Goal: Task Accomplishment & Management: Complete application form

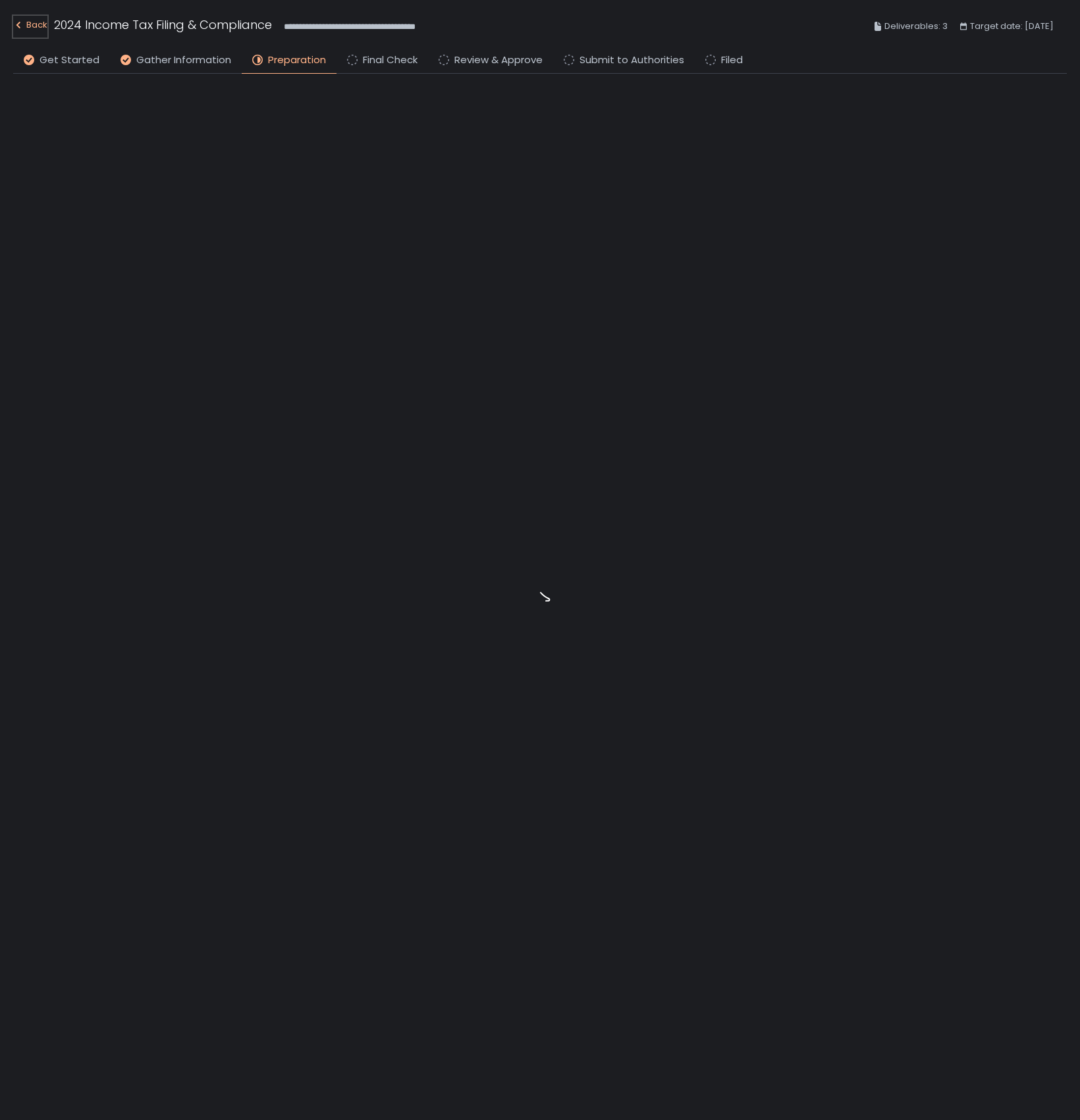
click at [41, 24] on div "Back" at bounding box center [29, 24] width 34 height 16
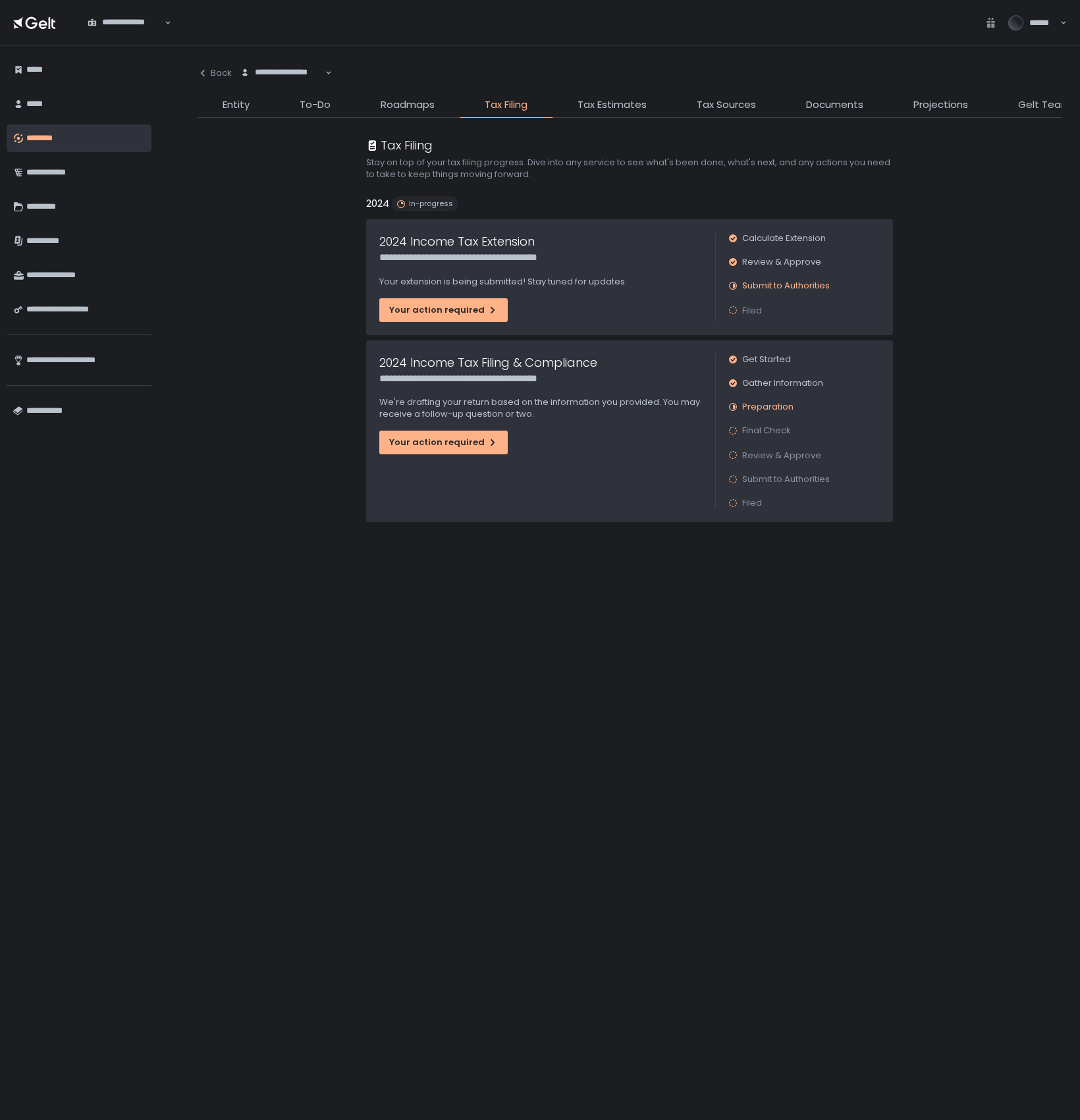
click at [274, 70] on div "**********" at bounding box center [282, 73] width 86 height 13
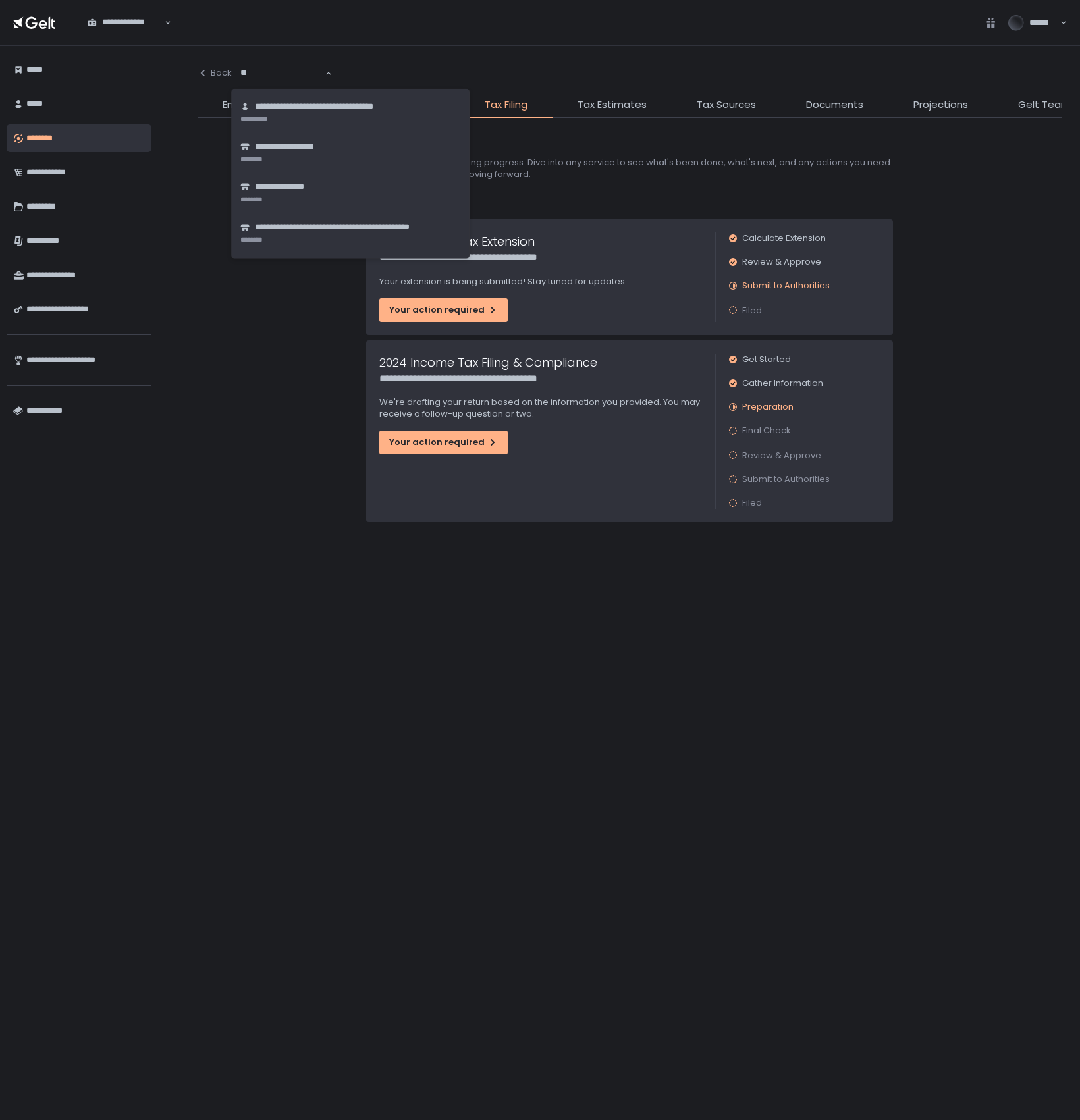
type input "***"
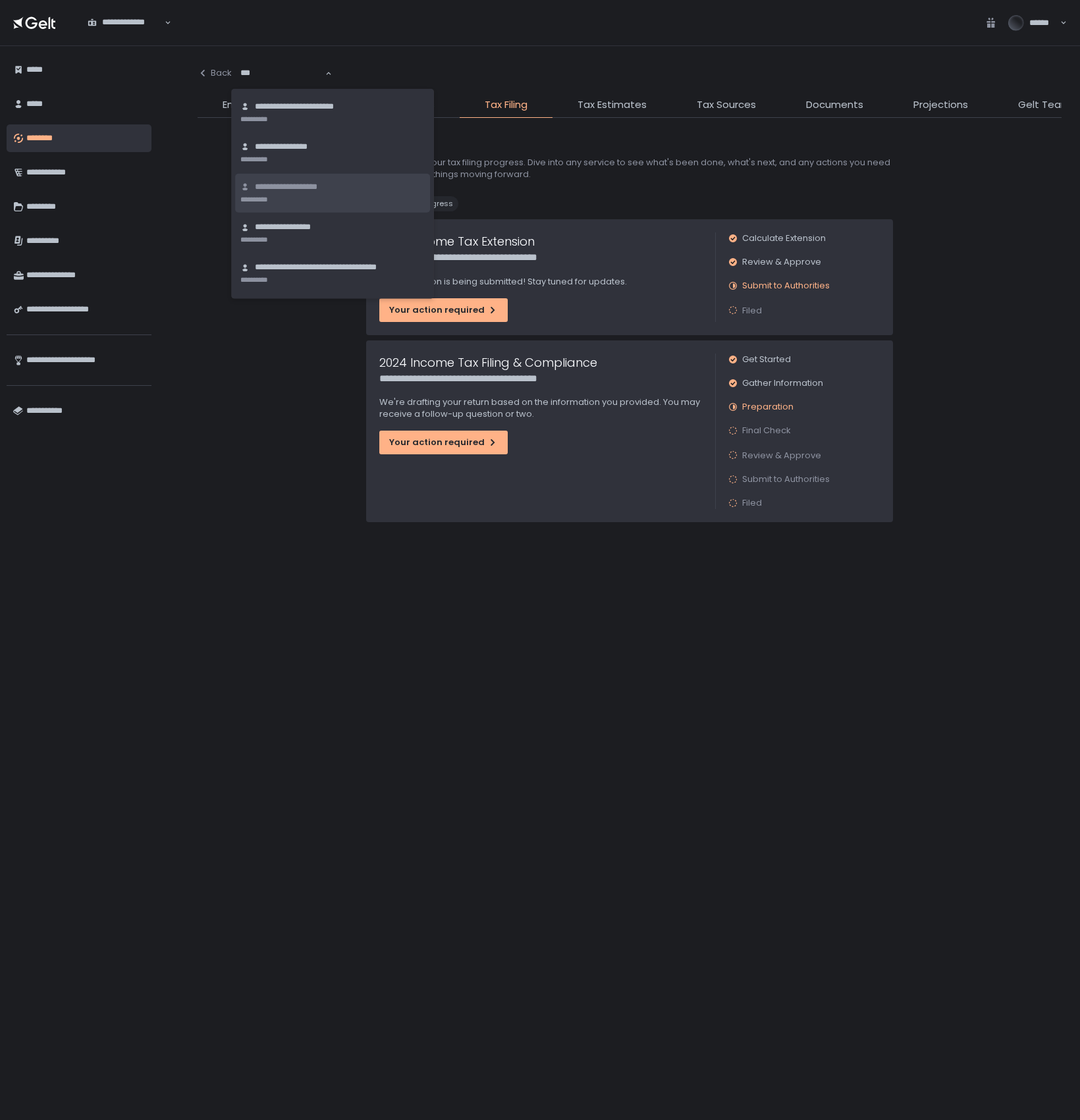
click at [303, 181] on span "**********" at bounding box center [300, 187] width 91 height 13
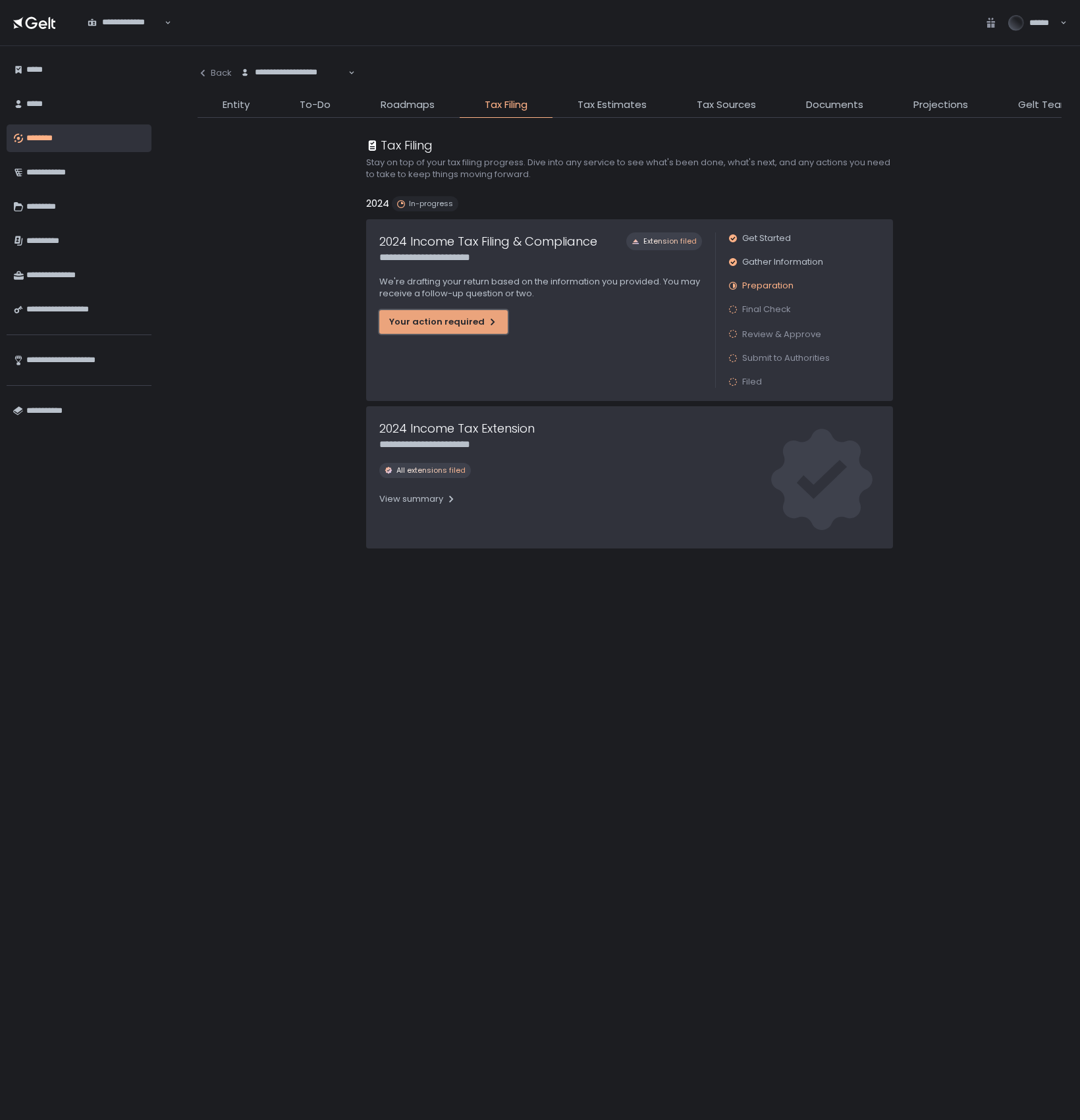
click at [464, 324] on div "Your action required" at bounding box center [443, 322] width 109 height 12
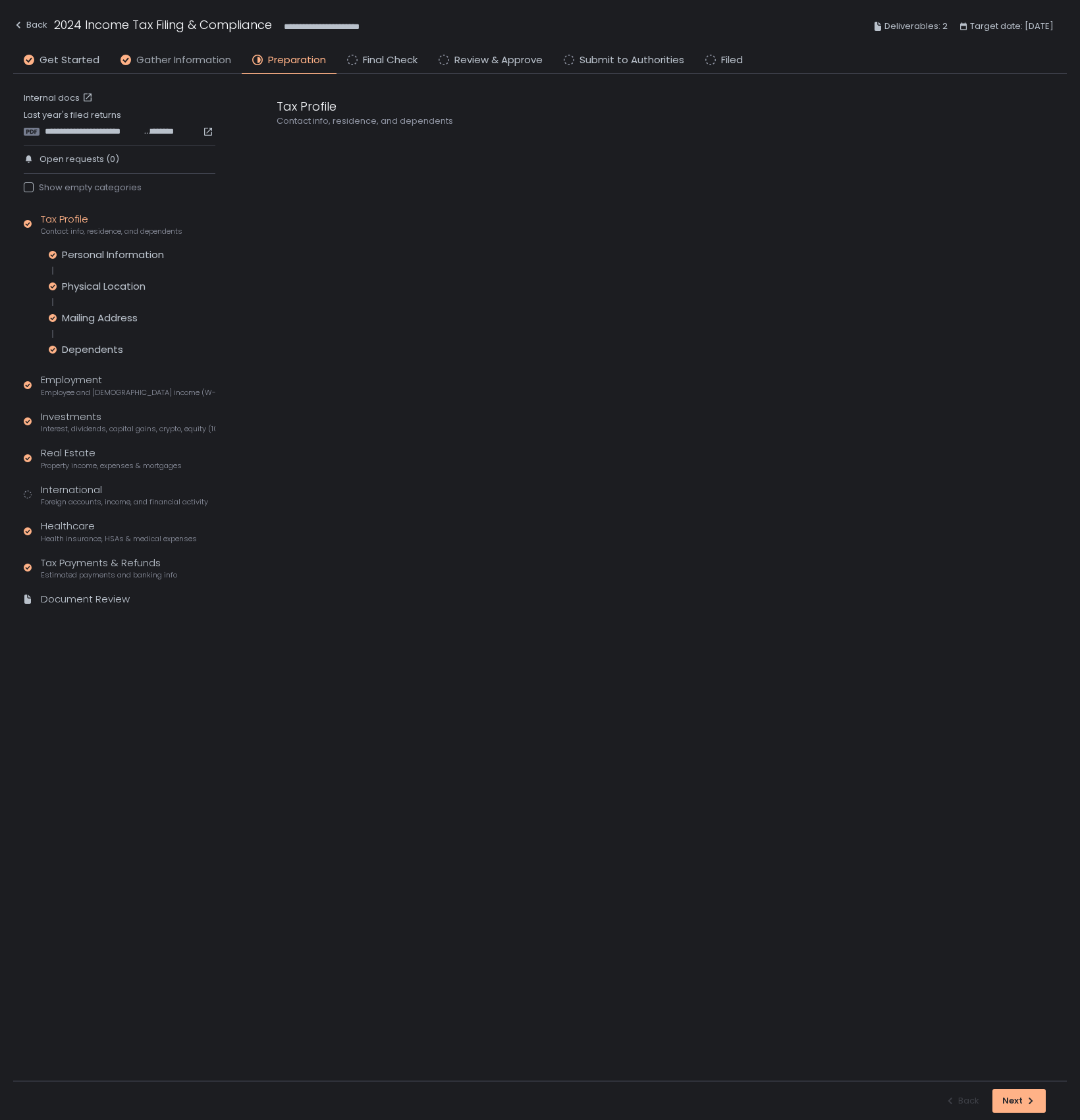
click at [184, 66] on span "Gather Information" at bounding box center [183, 60] width 95 height 15
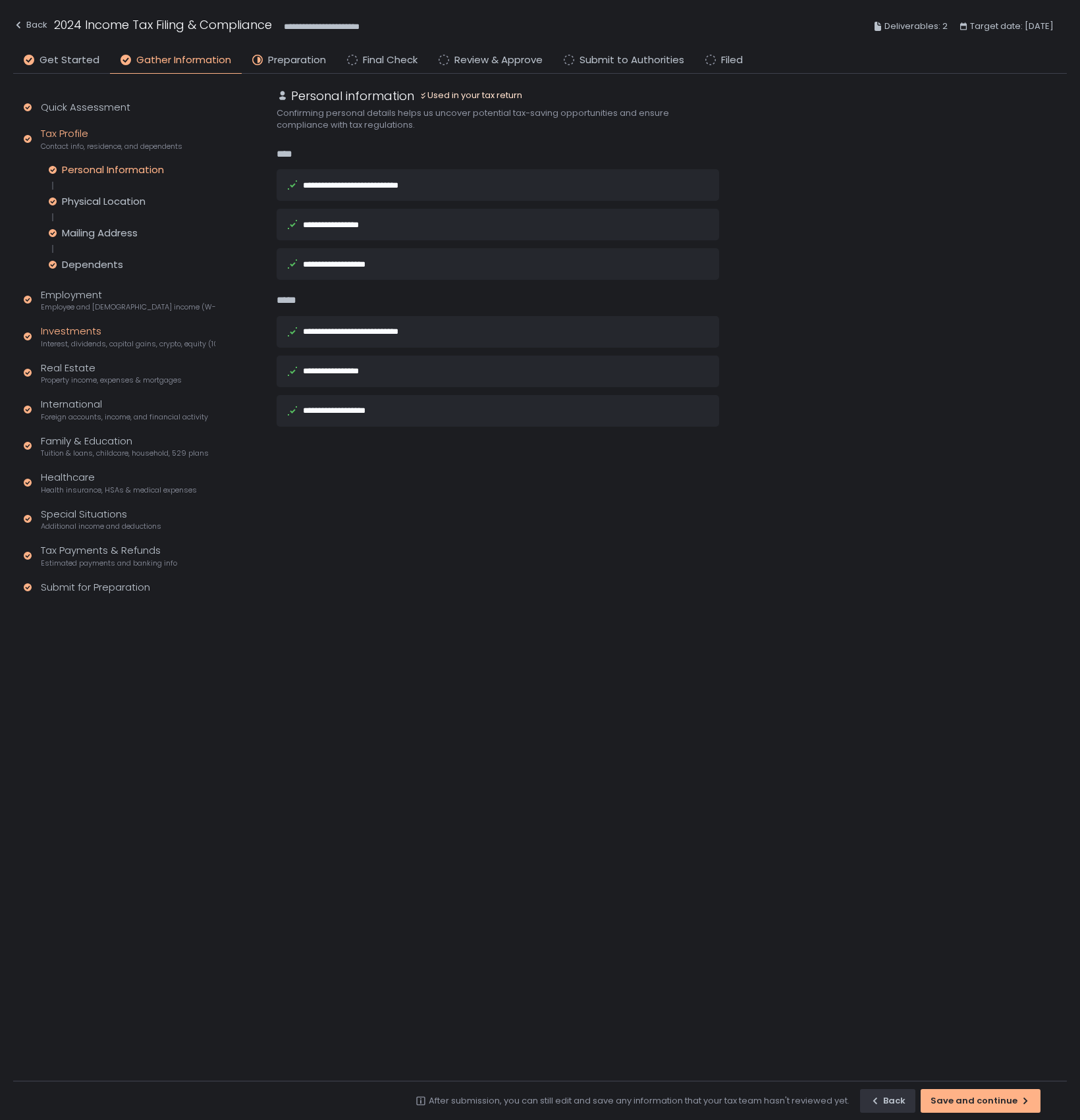
click at [76, 330] on div "Investments Interest, dividends, capital gains, crypto, equity (1099s, K-1s)" at bounding box center [128, 337] width 174 height 25
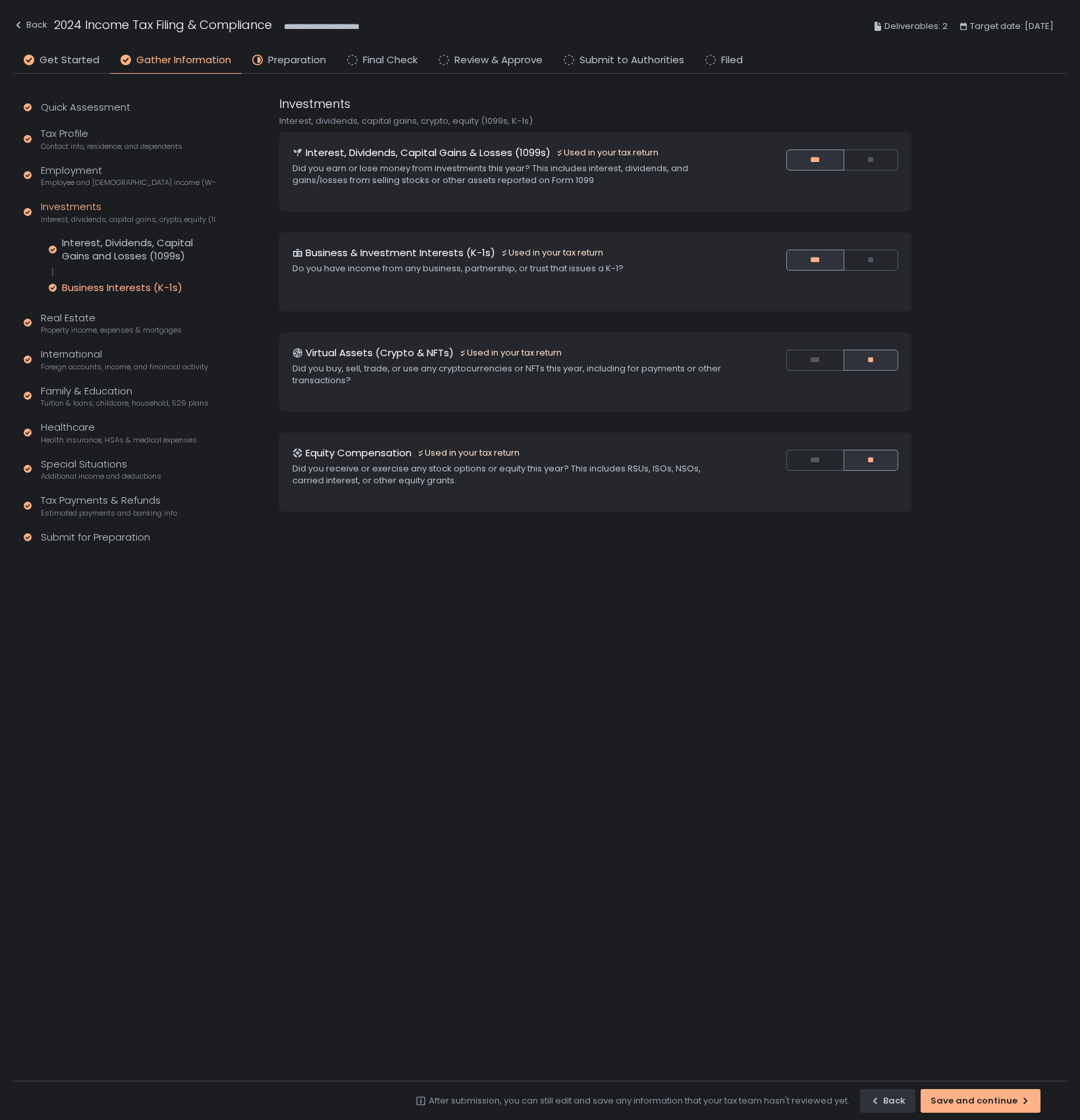
click at [114, 284] on div "Business Interests (K-1s)" at bounding box center [122, 287] width 121 height 13
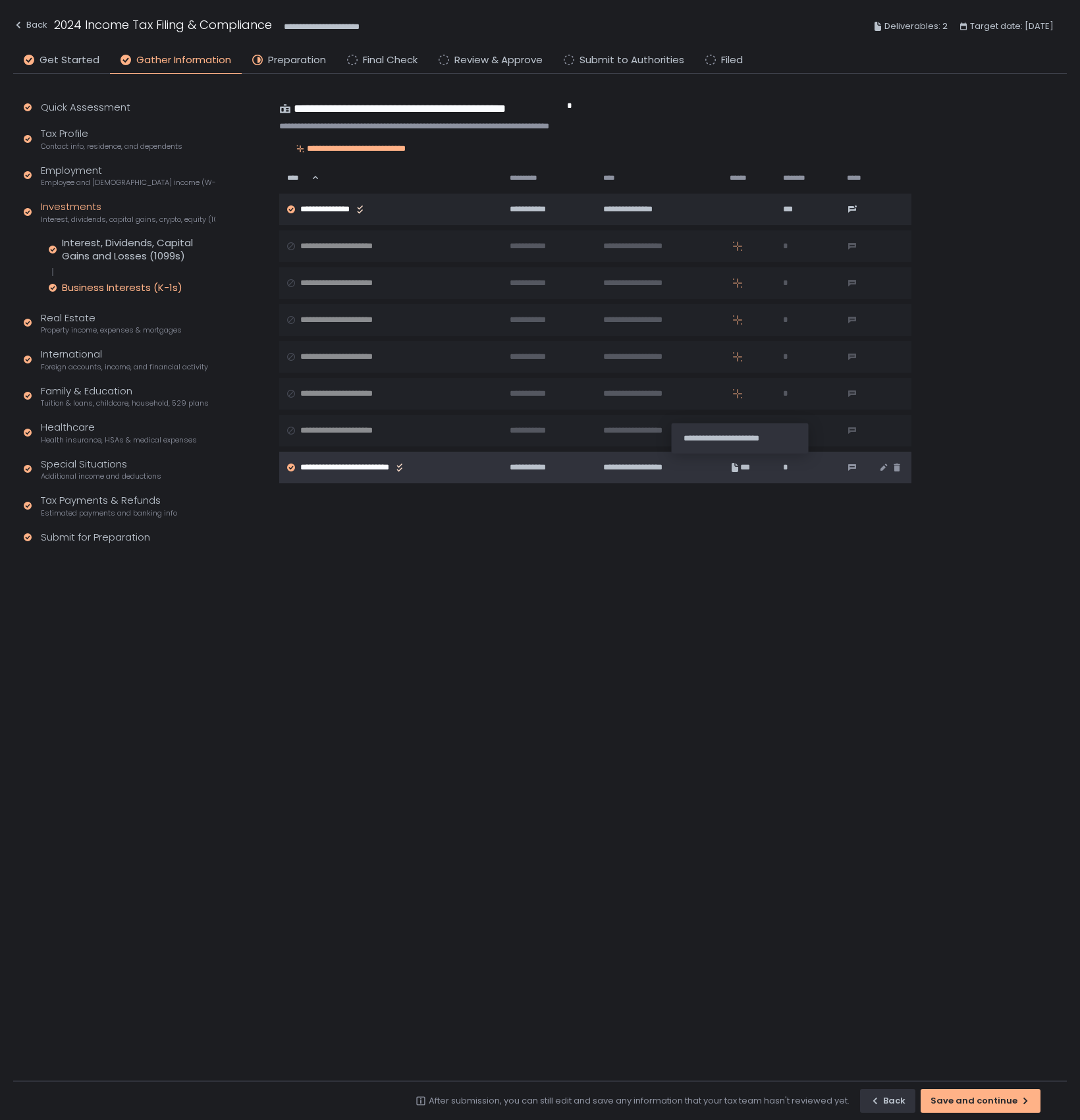
click at [698, 466] on icon at bounding box center [734, 466] width 7 height 9
click at [698, 466] on icon "button" at bounding box center [883, 467] width 11 height 11
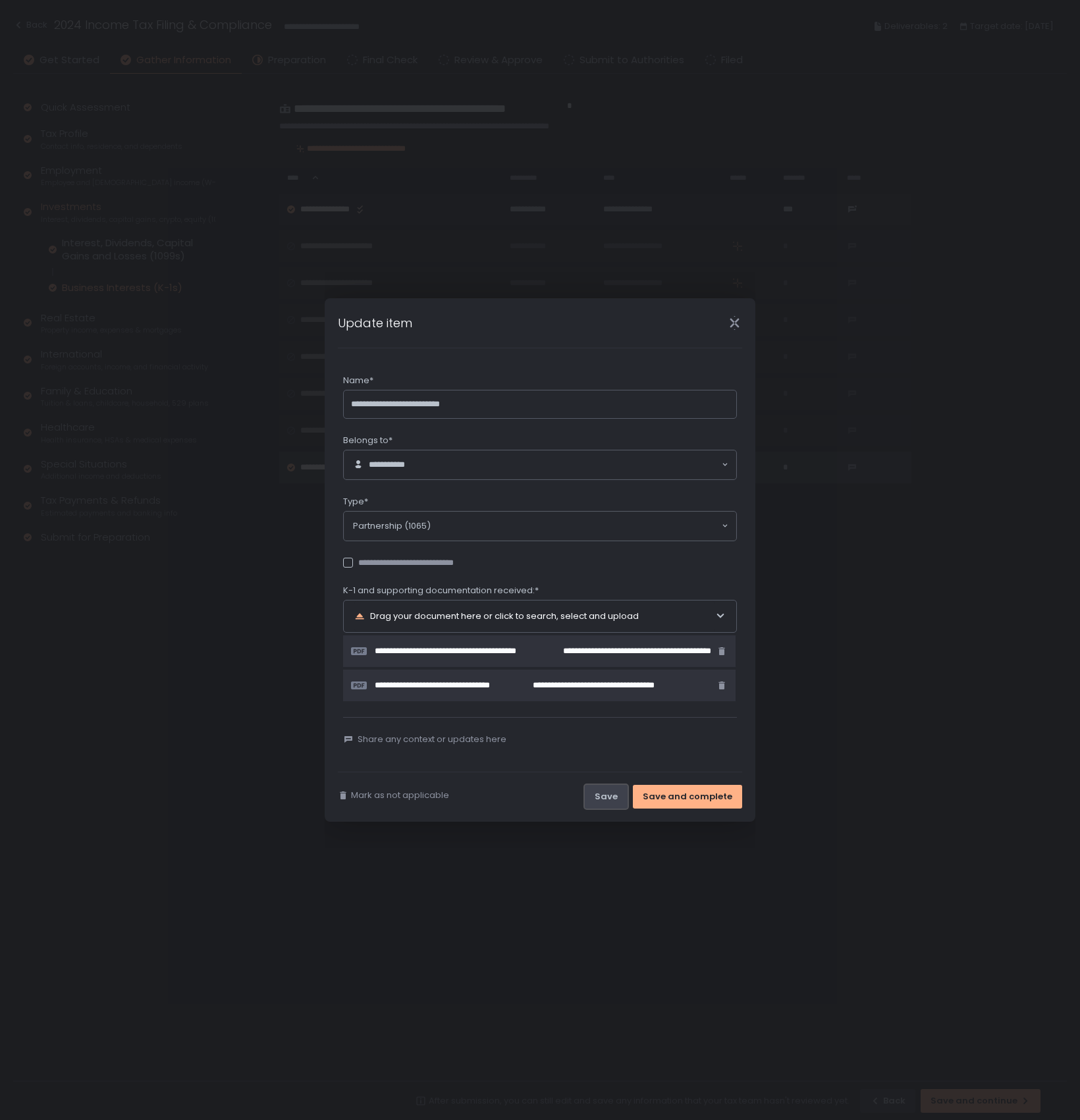
click at [616, 609] on div "Save" at bounding box center [607, 797] width 24 height 12
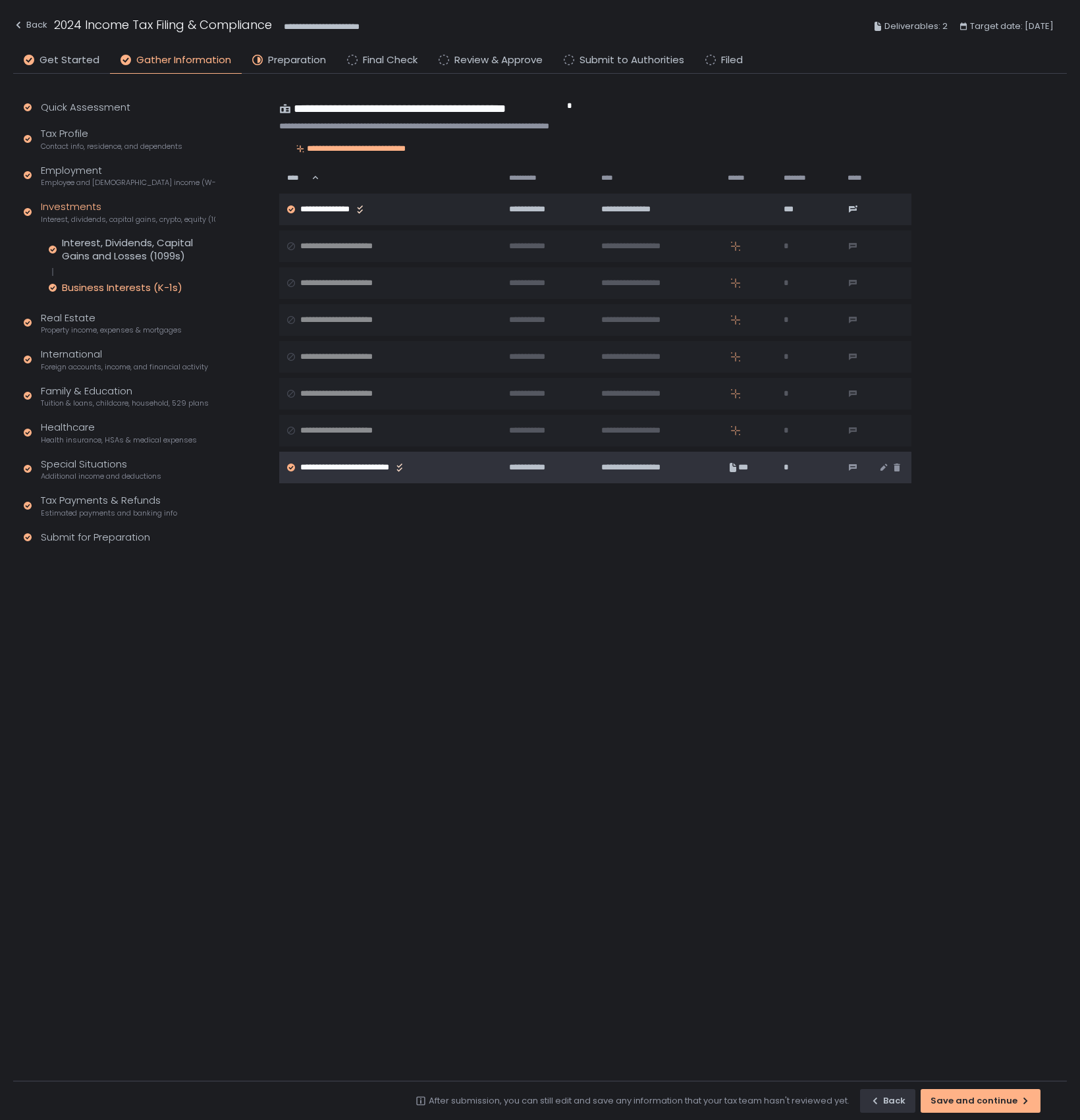
click at [290, 465] on icon at bounding box center [291, 466] width 4 height 3
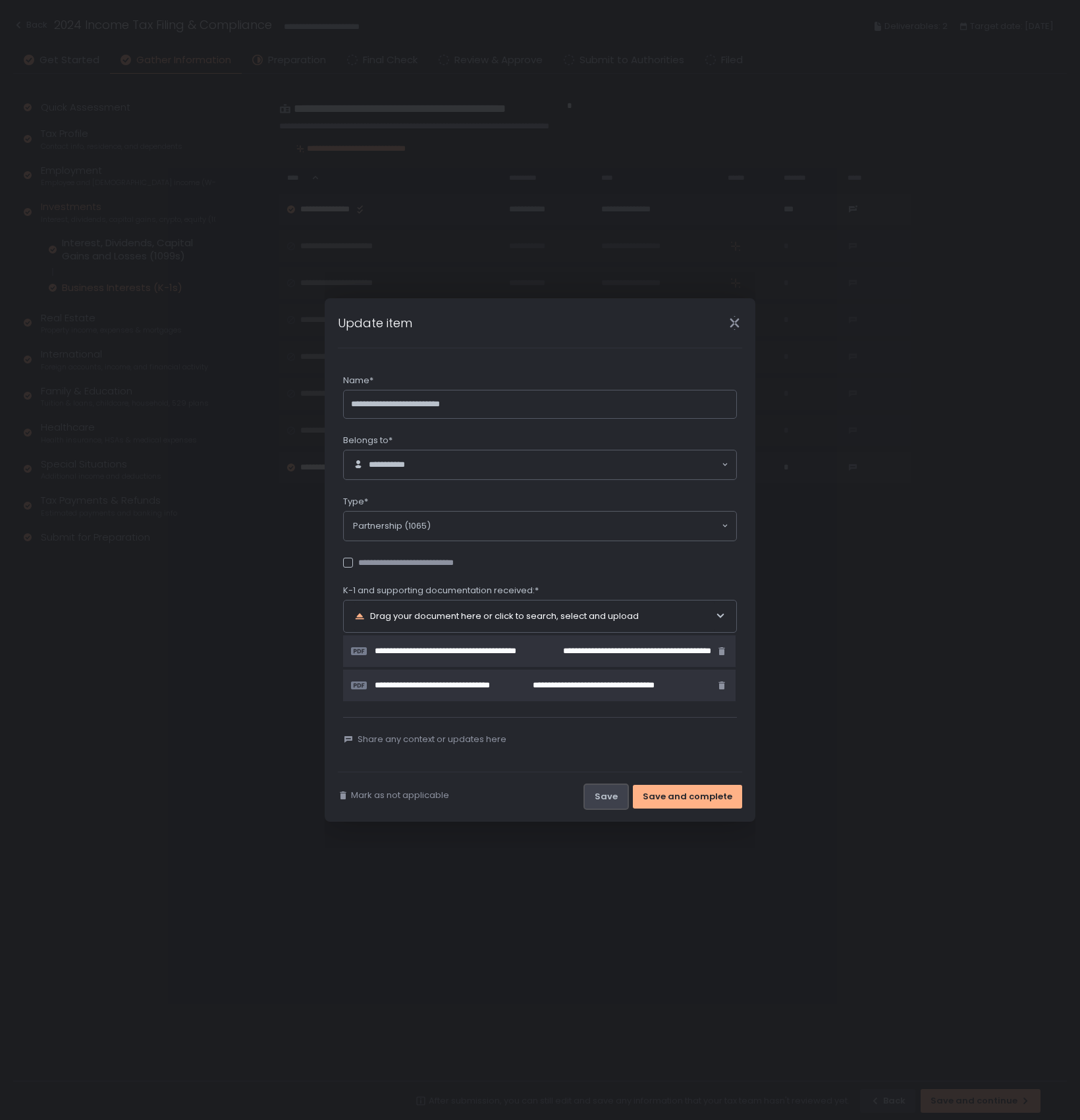
click at [612, 609] on div "Save" at bounding box center [607, 797] width 24 height 12
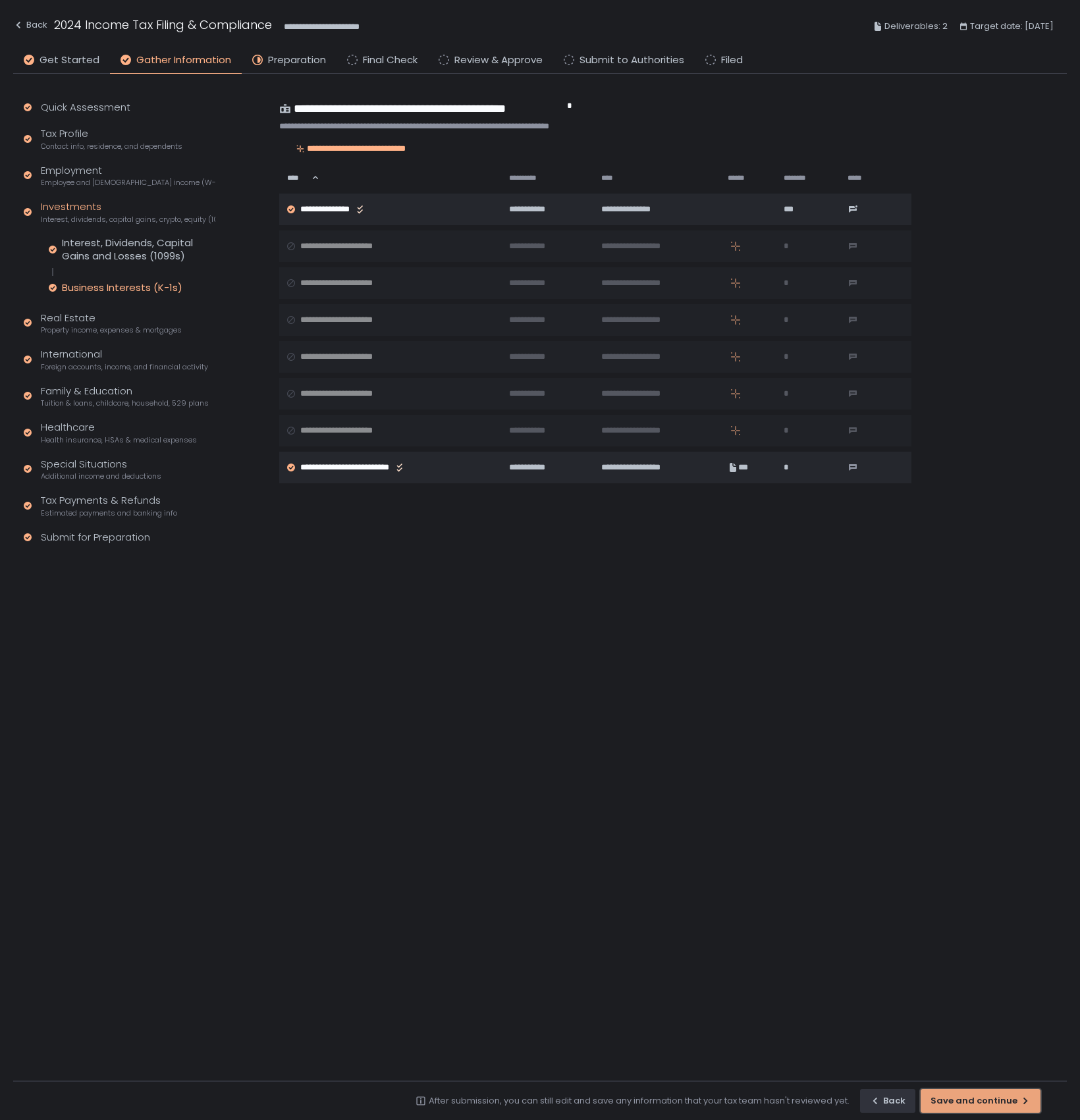
click at [698, 609] on div "Save and continue" at bounding box center [980, 1100] width 100 height 12
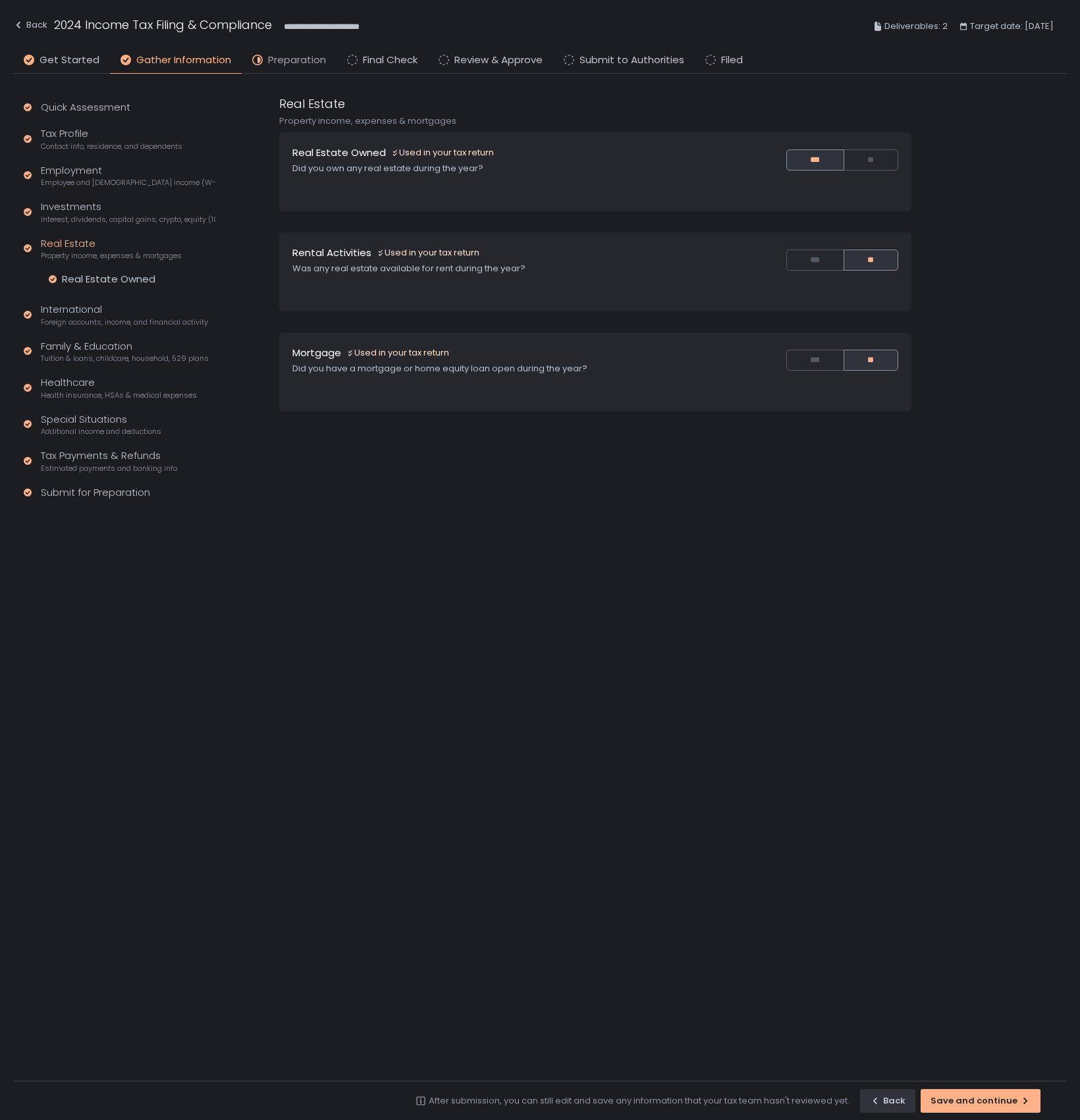
click at [268, 59] on span "Preparation" at bounding box center [296, 60] width 58 height 15
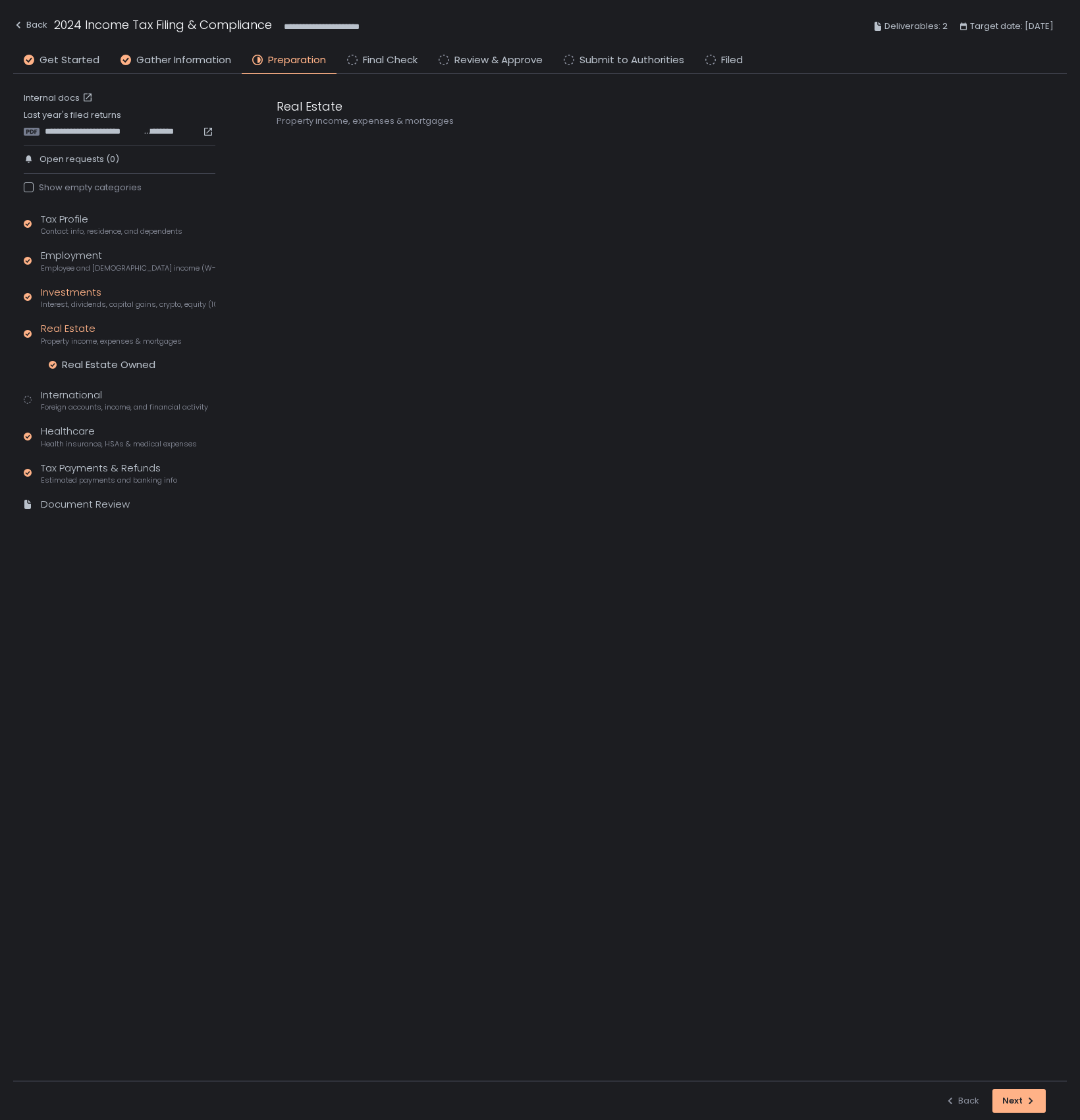
click at [68, 295] on div "Investments Interest, dividends, capital gains, crypto, equity (1099s, K-1s)" at bounding box center [128, 298] width 174 height 25
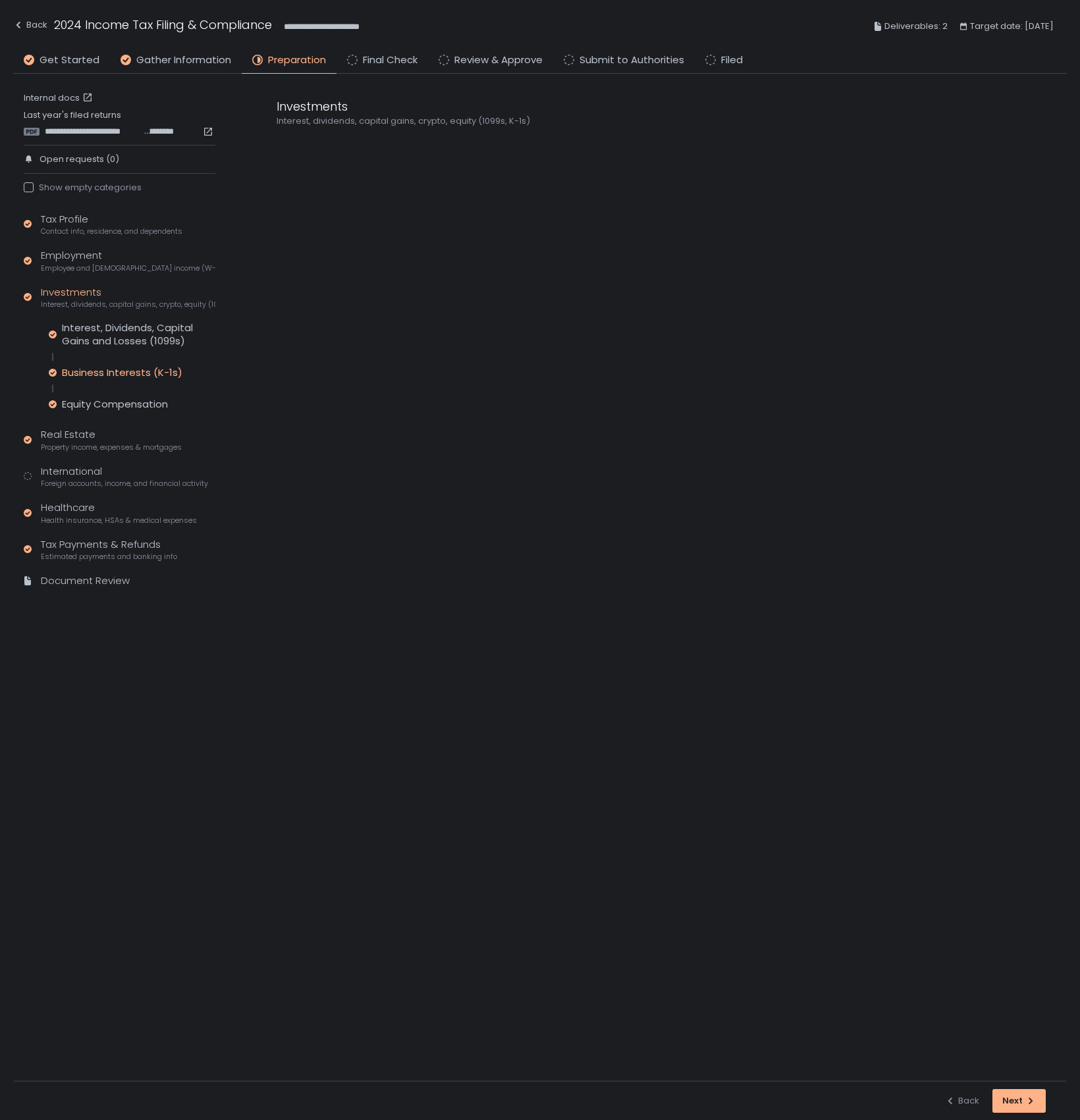
click at [91, 370] on div "Business Interests (K-1s)" at bounding box center [122, 372] width 121 height 13
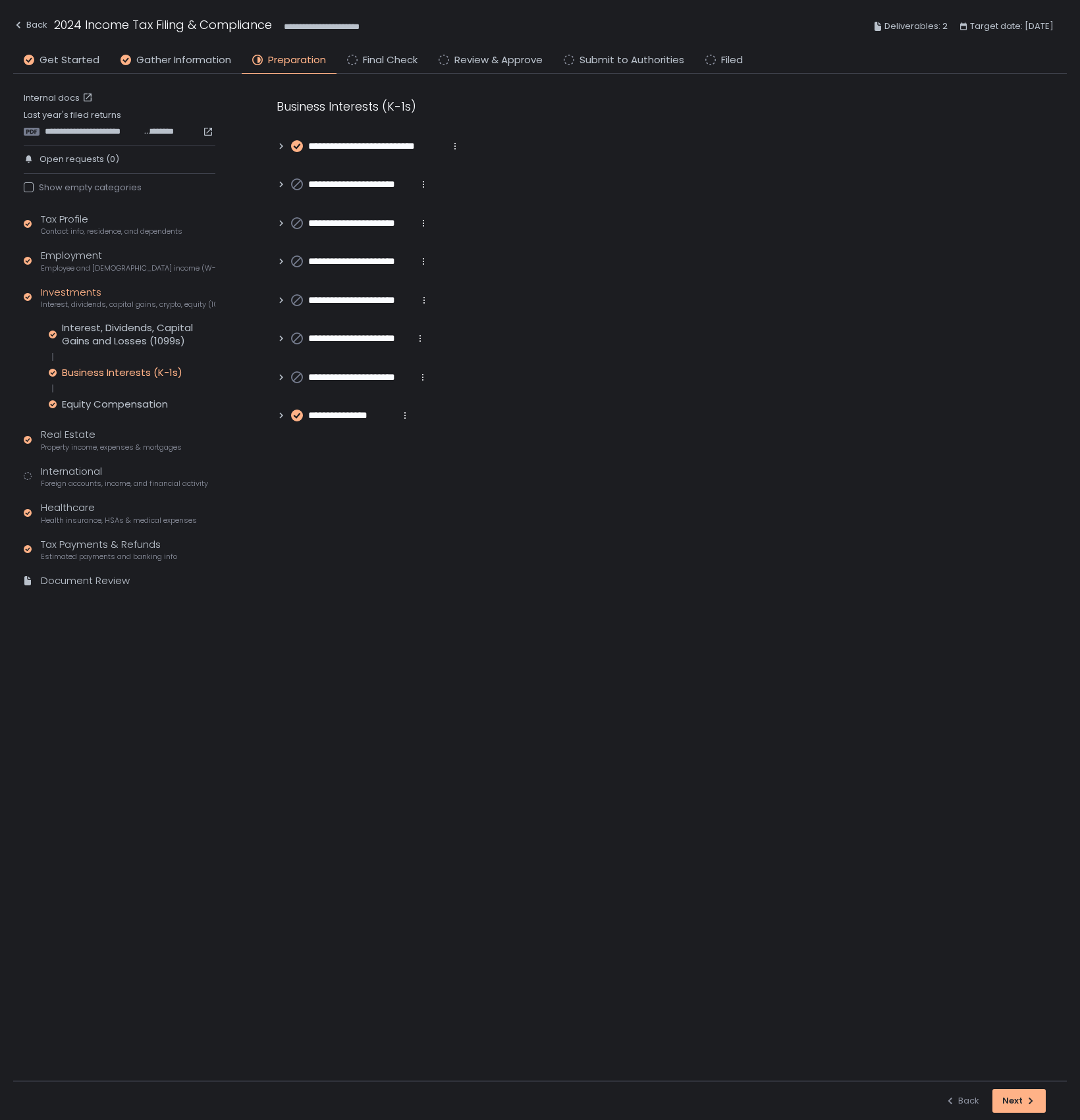
click at [298, 141] on circle at bounding box center [297, 146] width 11 height 11
click at [87, 468] on div "International Foreign accounts, income, and financial activity" at bounding box center [124, 477] width 168 height 25
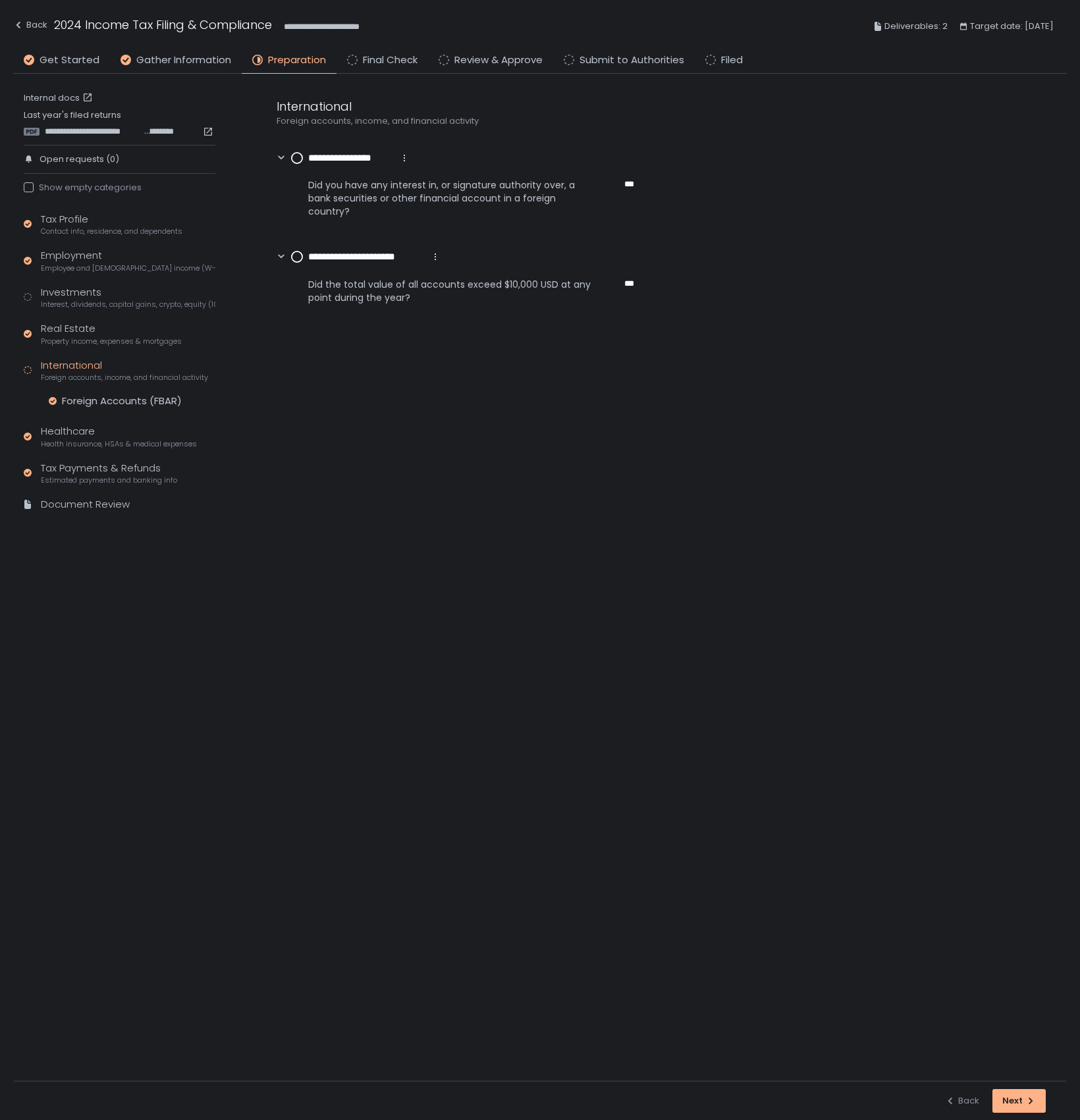
click at [91, 392] on div "Tax Profile Contact info, residence, and dependents Employment Employee and [DE…" at bounding box center [120, 367] width 192 height 312
click at [85, 400] on div "Foreign Accounts (FBAR)" at bounding box center [122, 400] width 120 height 13
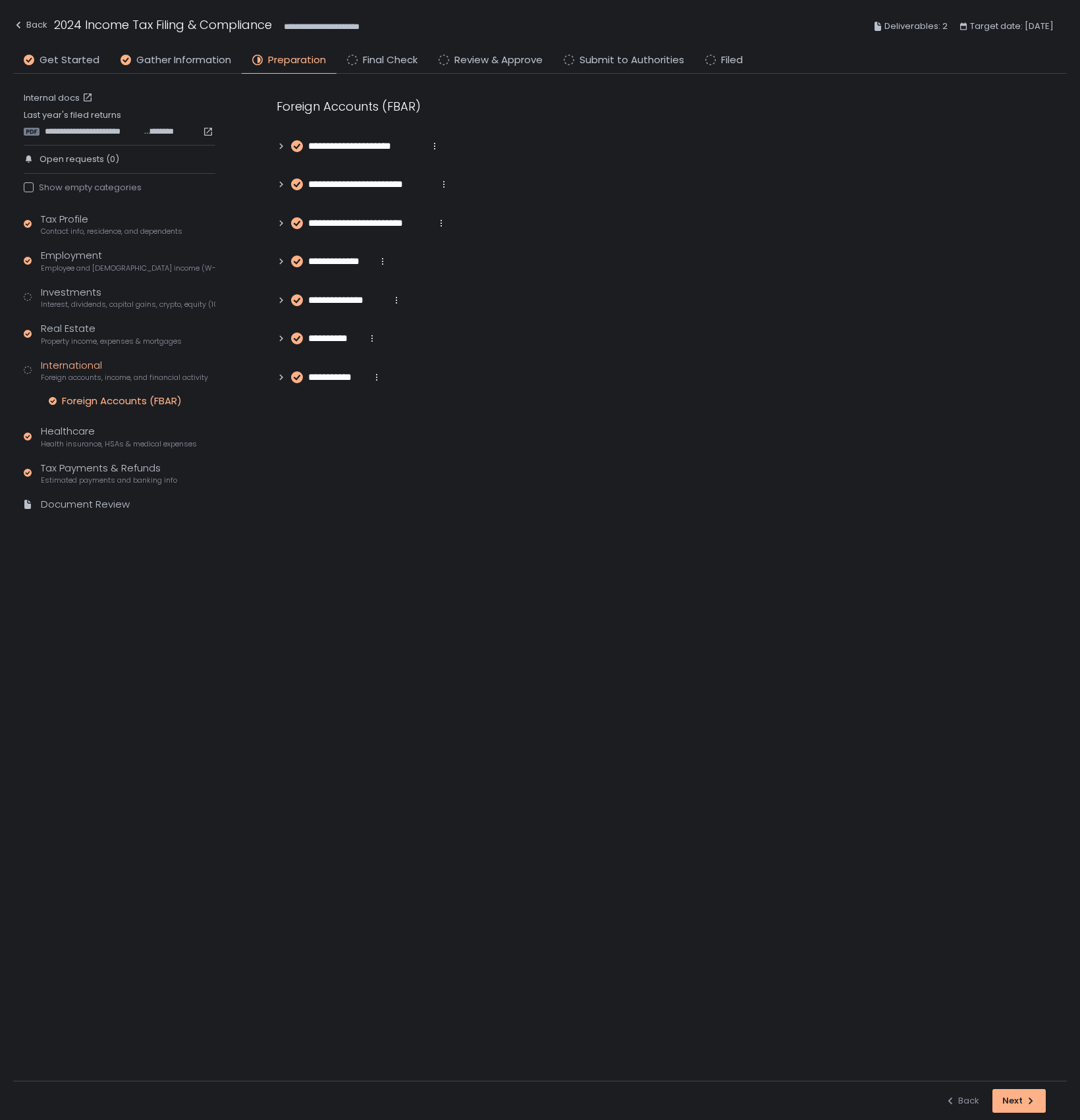
click at [65, 366] on div "International Foreign accounts, income, and financial activity" at bounding box center [124, 371] width 168 height 25
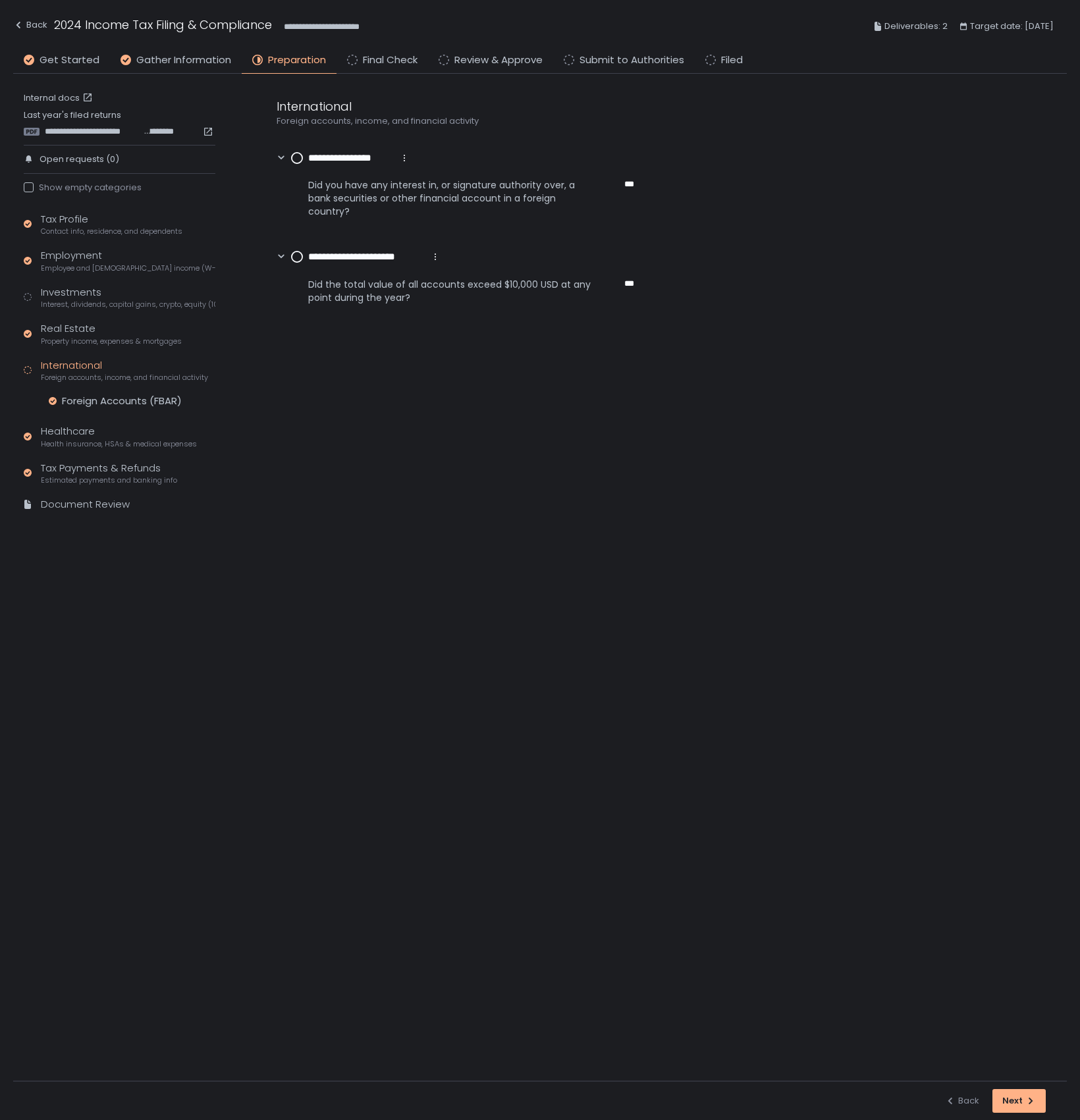
click at [298, 159] on circle at bounding box center [297, 158] width 11 height 11
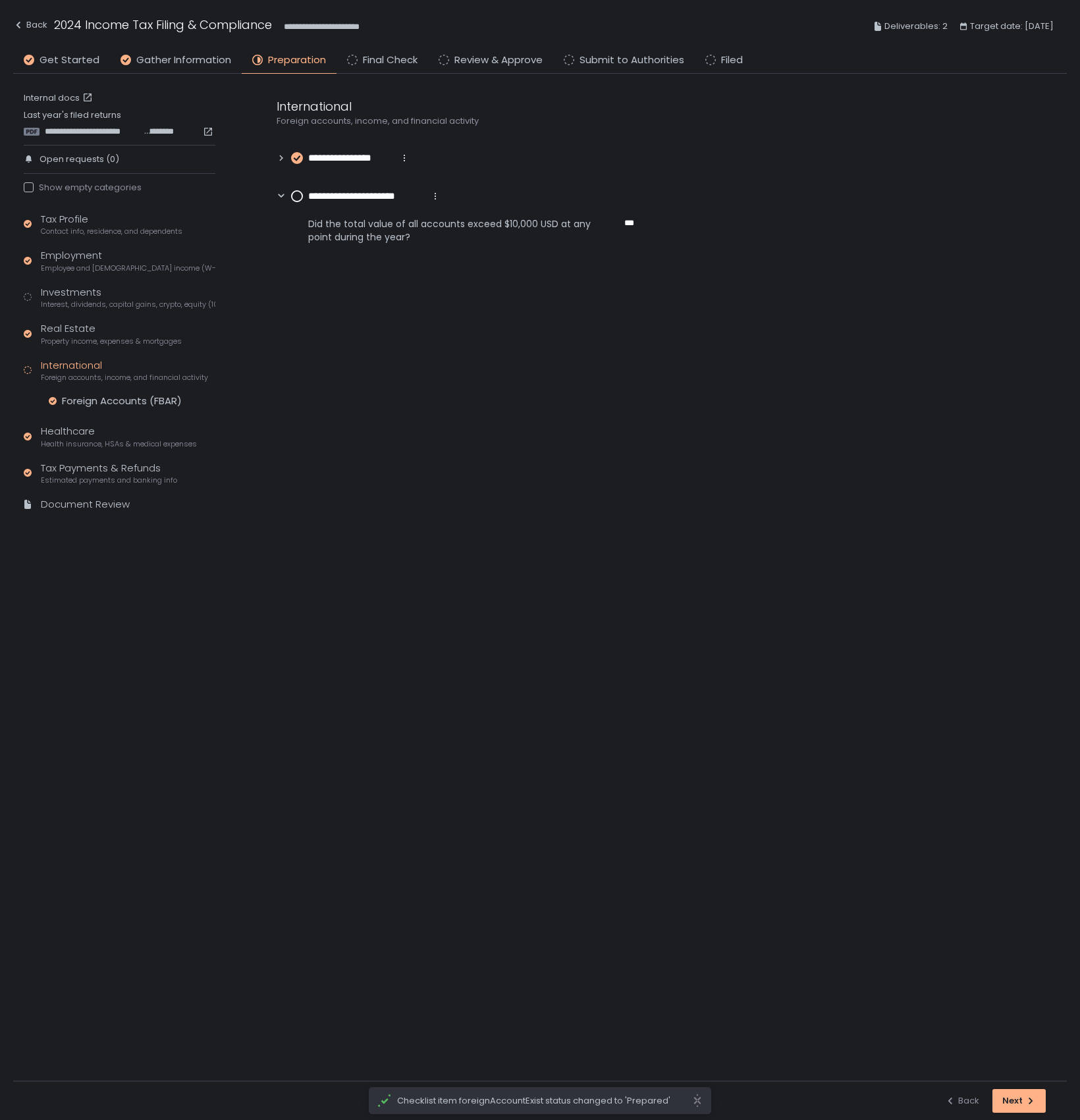
click at [296, 195] on circle at bounding box center [297, 196] width 11 height 11
click at [698, 609] on icon "button" at bounding box center [1030, 1100] width 11 height 11
